Goal: Task Accomplishment & Management: Use online tool/utility

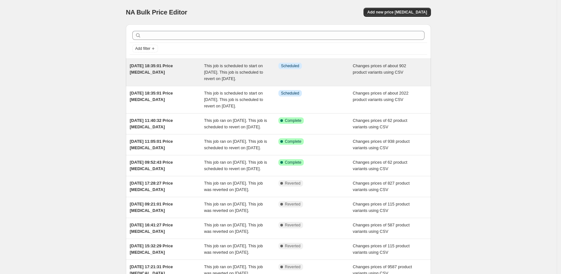
click at [193, 78] on div "4 Oct 2025, 18:35:01 Price change job" at bounding box center [167, 72] width 75 height 19
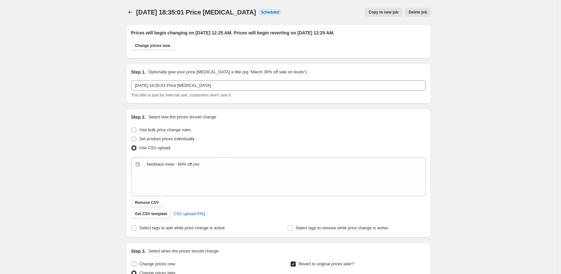
click at [423, 14] on span "Delete job" at bounding box center [418, 12] width 18 height 5
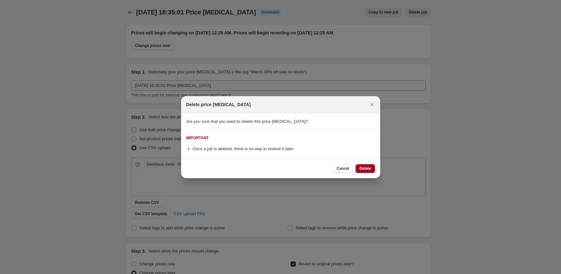
click at [359, 169] on button "Delete" at bounding box center [365, 168] width 19 height 9
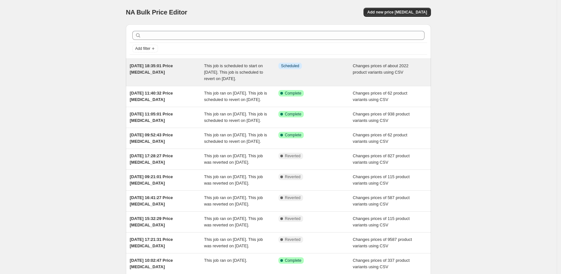
click at [182, 73] on div "4 Oct 2025, 18:35:01 Price change job" at bounding box center [167, 72] width 75 height 19
